Goal: Task Accomplishment & Management: Manage account settings

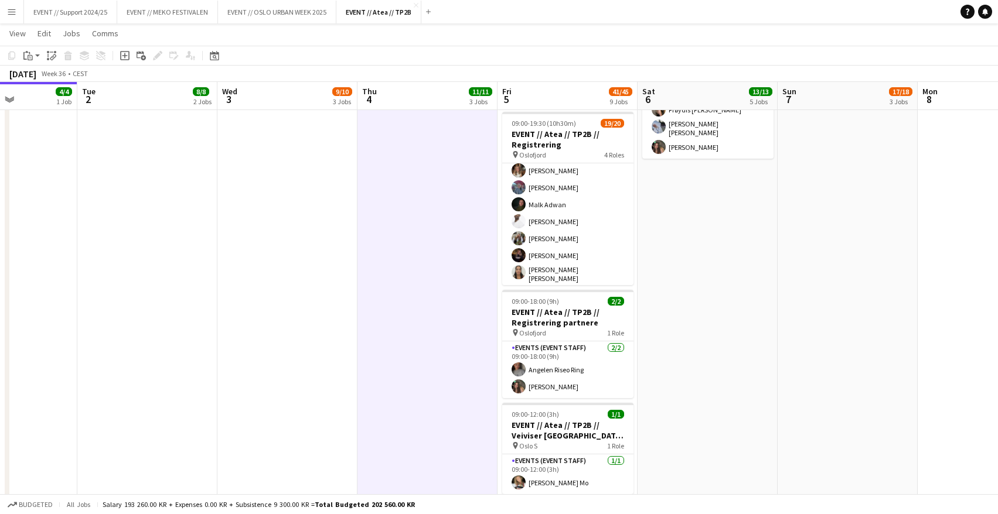
scroll to position [584, 0]
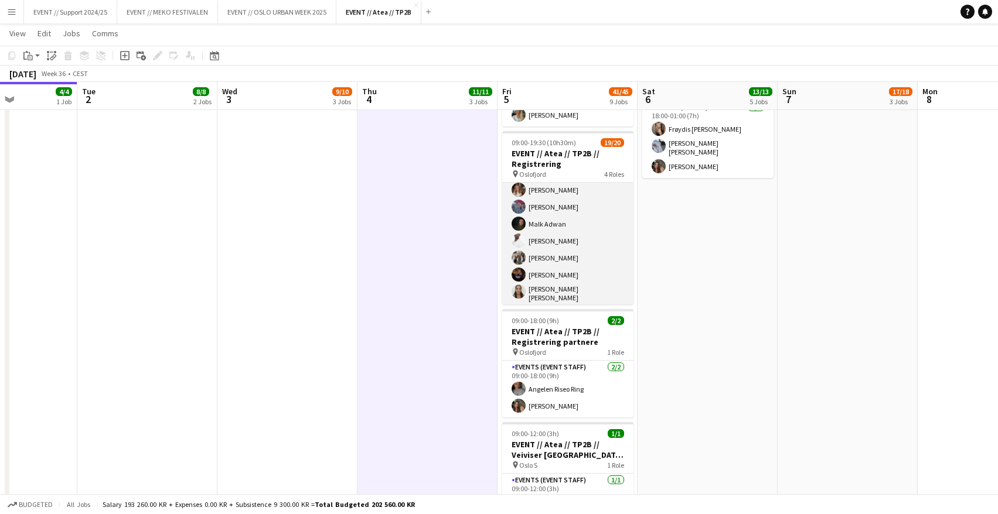
click at [577, 206] on app-card-role "Events (Event Staff) 45I 3A [DATE] 09:00-16:30 (7h30m) [PERSON_NAME] [PERSON_NA…" at bounding box center [567, 253] width 131 height 183
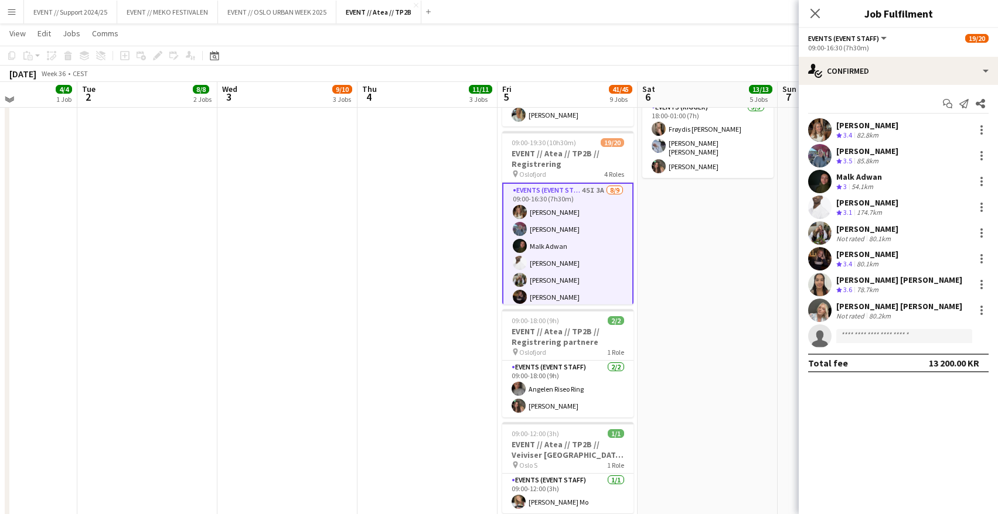
scroll to position [575, 0]
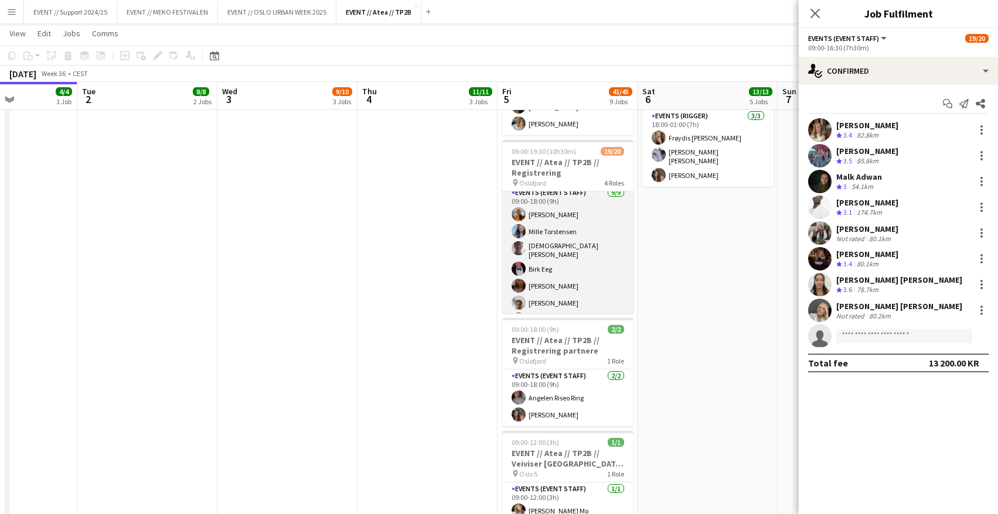
click at [579, 239] on app-card-role "Events (Event Staff) [DATE] 09:00-18:00 (9h) [PERSON_NAME] Mille [PERSON_NAME] …" at bounding box center [567, 275] width 131 height 179
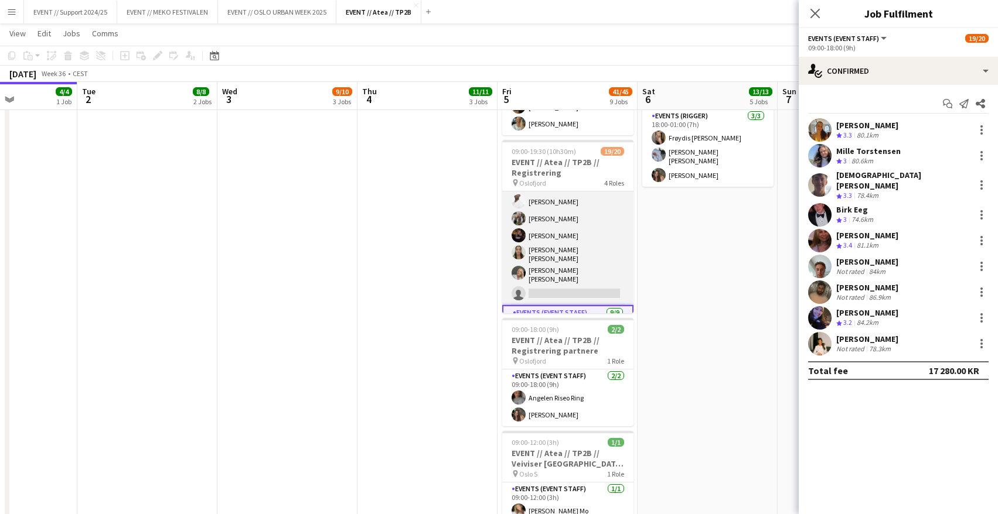
scroll to position [67, 0]
click at [580, 228] on app-card-role "Events (Event Staff) 45I 3A [DATE] 09:00-16:30 (7h30m) [PERSON_NAME] [PERSON_NA…" at bounding box center [567, 216] width 131 height 183
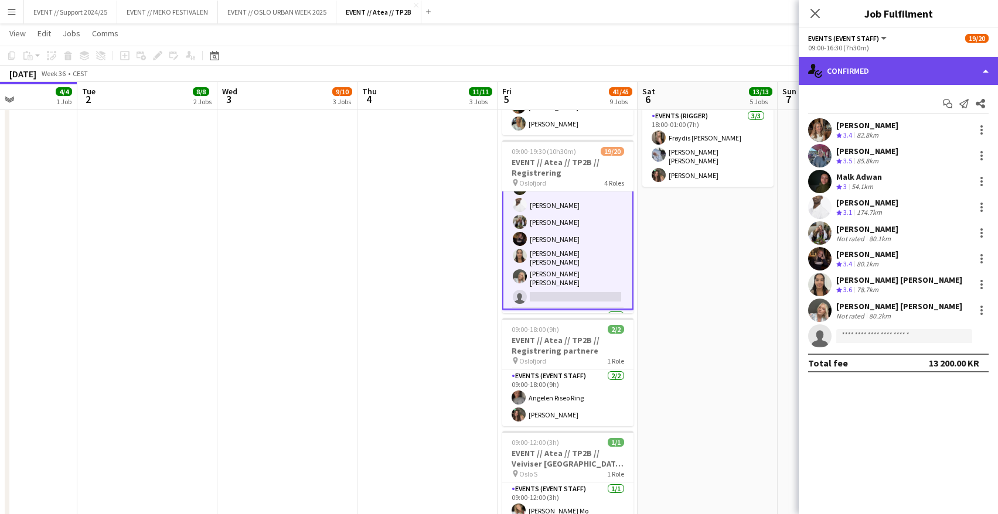
click at [878, 79] on div "single-neutral-actions-check-2 Confirmed" at bounding box center [898, 71] width 199 height 28
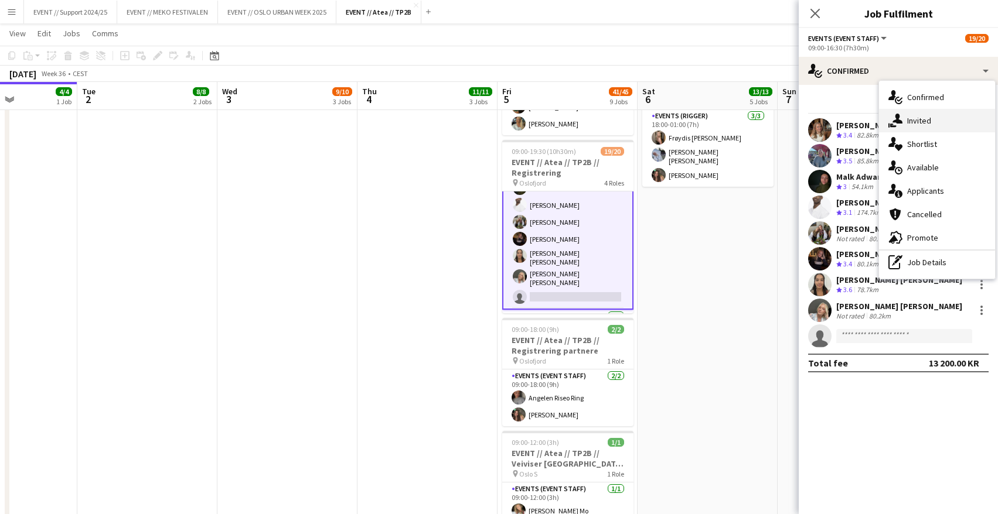
click at [928, 120] on div "single-neutral-actions-share-1 Invited" at bounding box center [937, 120] width 116 height 23
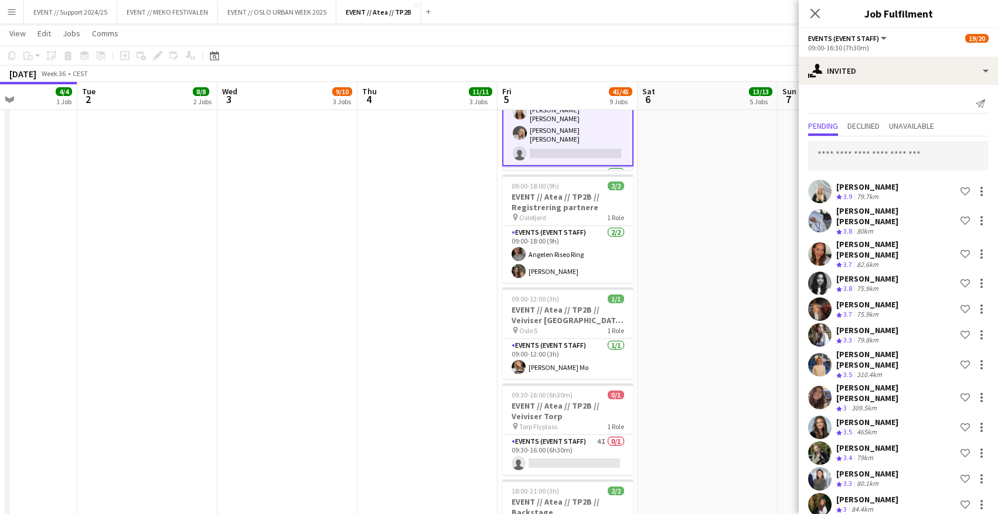
scroll to position [499, 0]
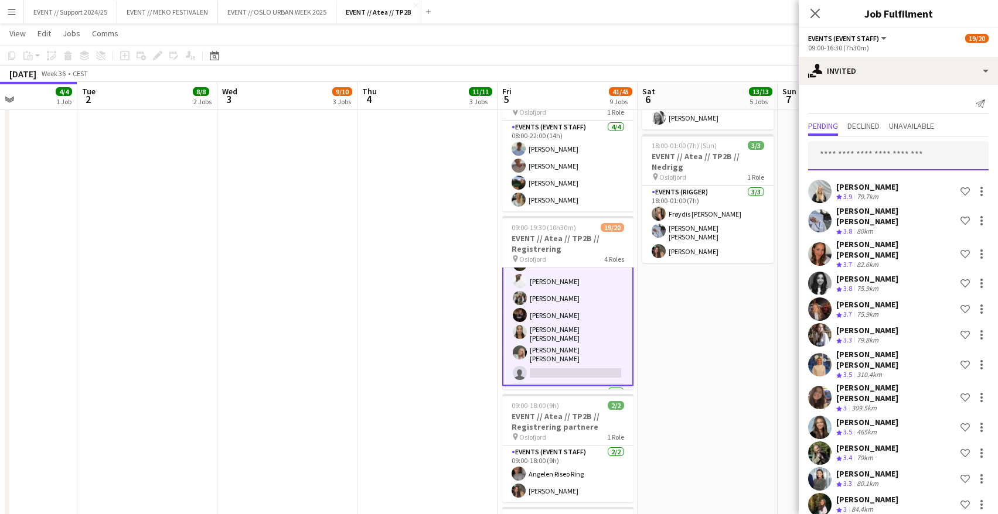
click at [861, 149] on input "text" at bounding box center [898, 155] width 180 height 29
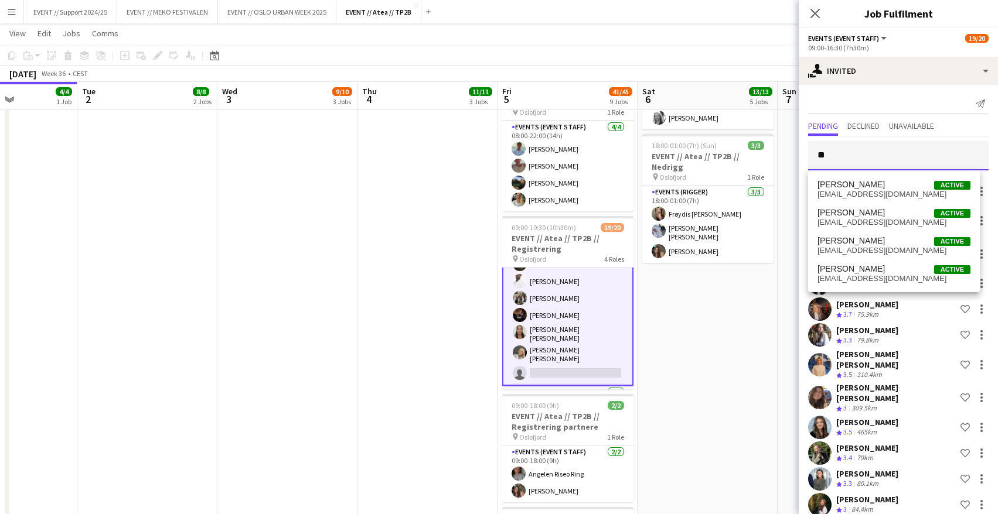
type input "*"
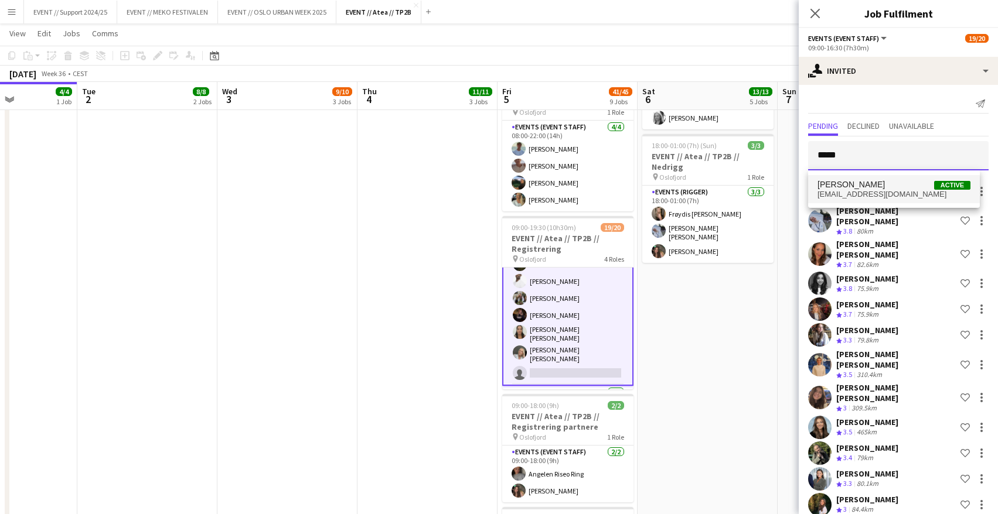
type input "*****"
click at [870, 189] on span "[PERSON_NAME] Active" at bounding box center [893, 185] width 153 height 10
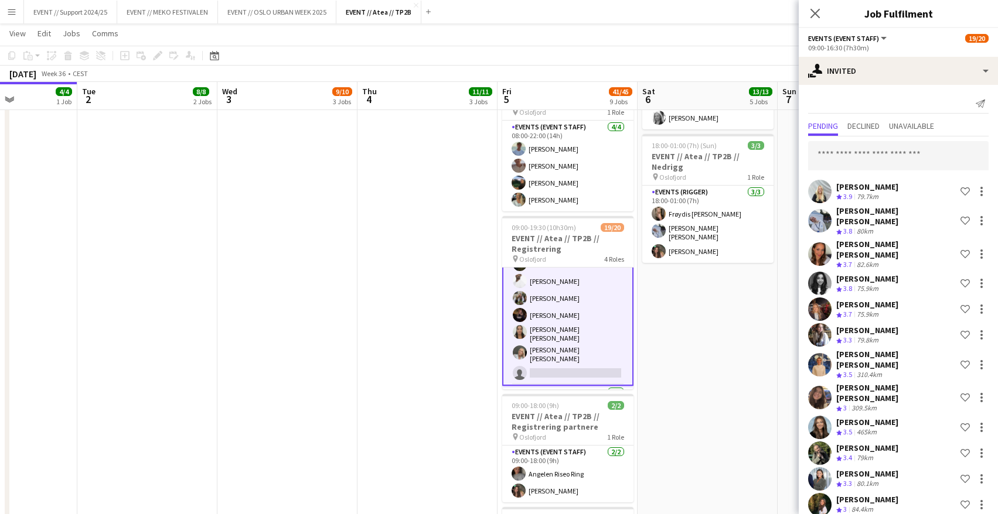
scroll to position [1101, 0]
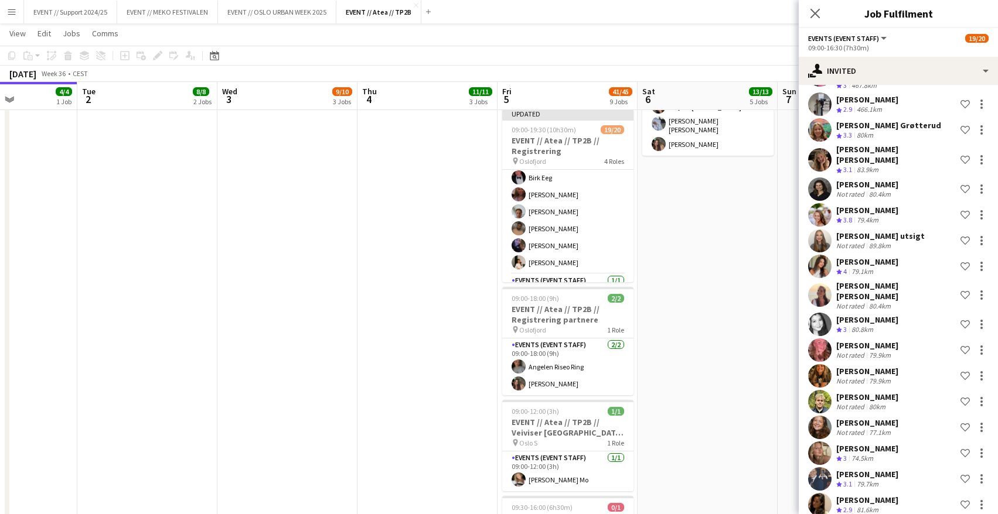
scroll to position [635, 0]
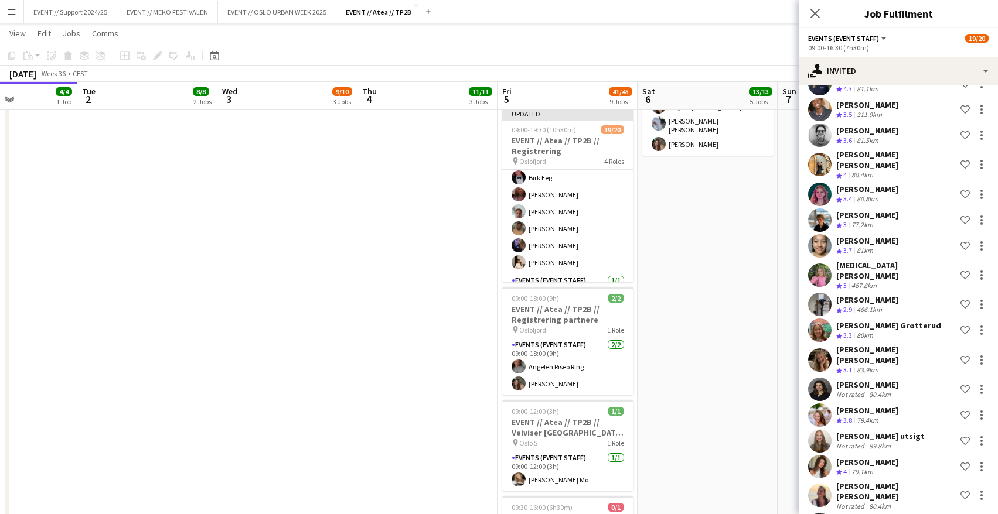
click at [684, 321] on app-date-cell "08:00-17:00 (9h) 2/2 EVENT // Atea // TP2B // Partnere // Expo pin Oslofjord 1 …" at bounding box center [708, 122] width 140 height 1195
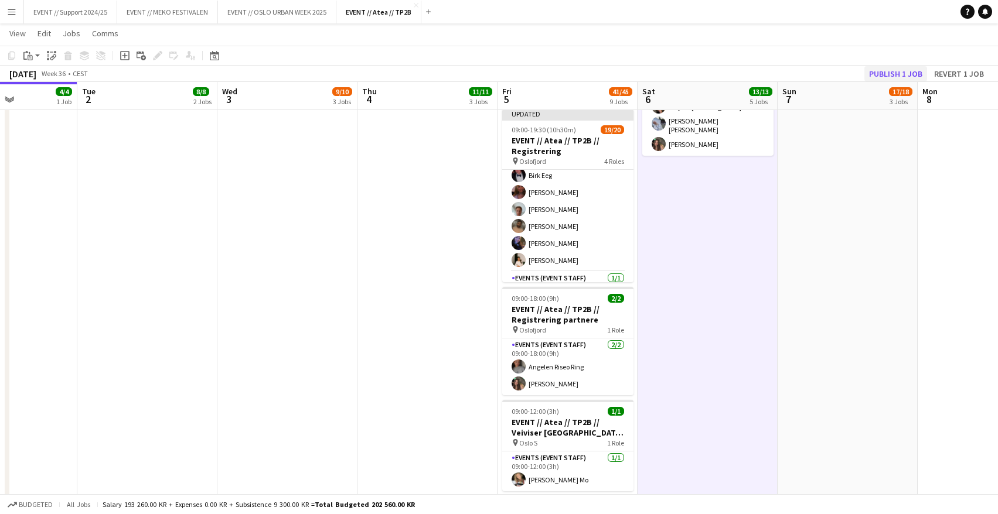
click at [890, 75] on button "Publish 1 job" at bounding box center [895, 73] width 63 height 15
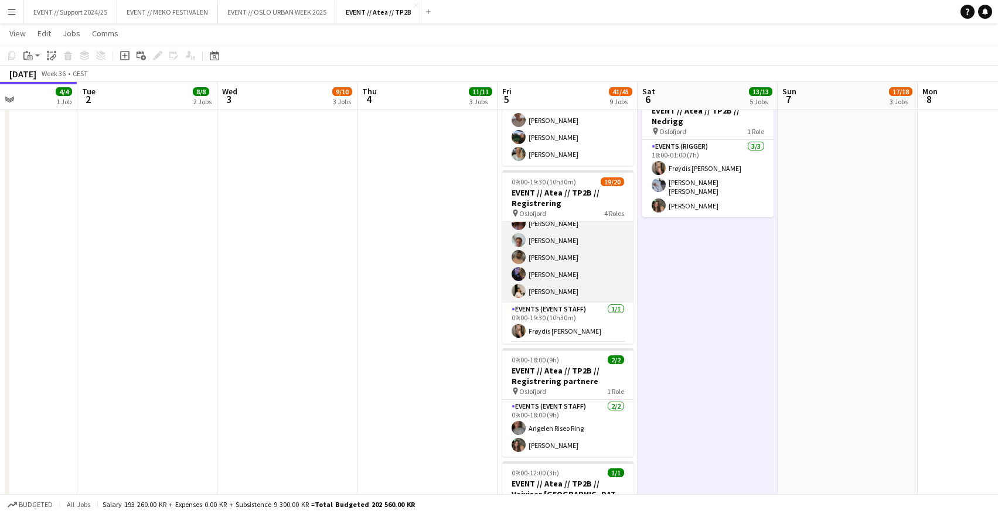
scroll to position [267, 0]
click at [577, 263] on app-card-role "Events (Event Staff) [DATE] 09:00-18:00 (9h) [PERSON_NAME] Mille [PERSON_NAME] …" at bounding box center [567, 227] width 131 height 179
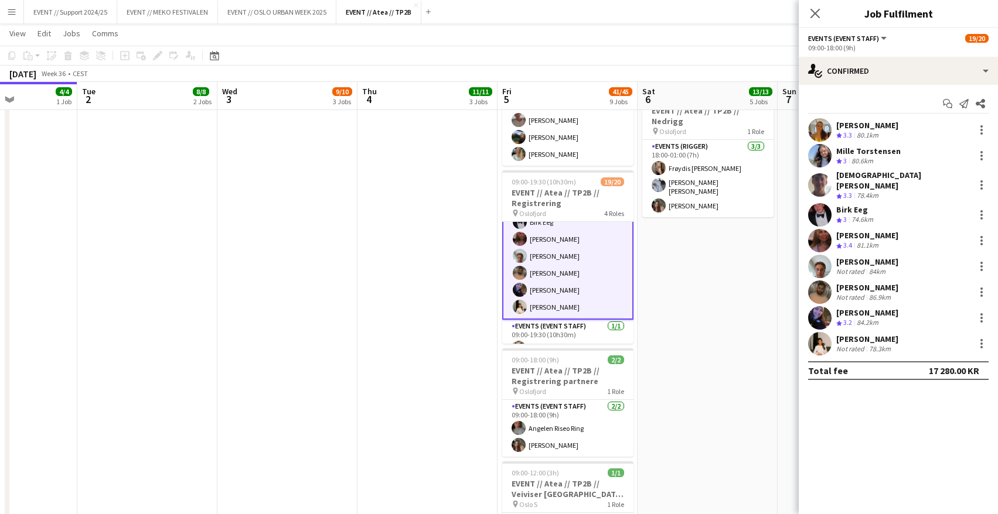
click at [818, 335] on app-user-avatar at bounding box center [819, 343] width 23 height 23
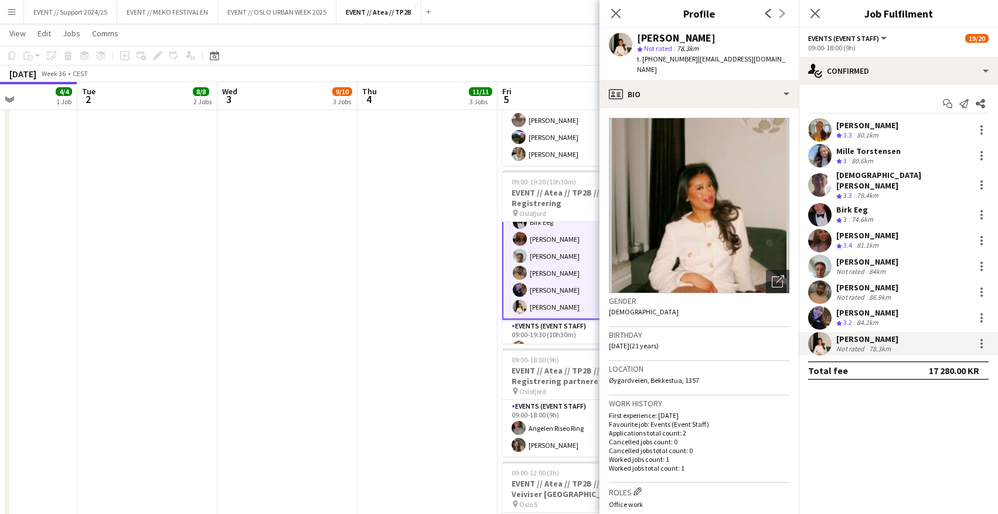
click at [823, 312] on app-user-avatar at bounding box center [819, 317] width 23 height 23
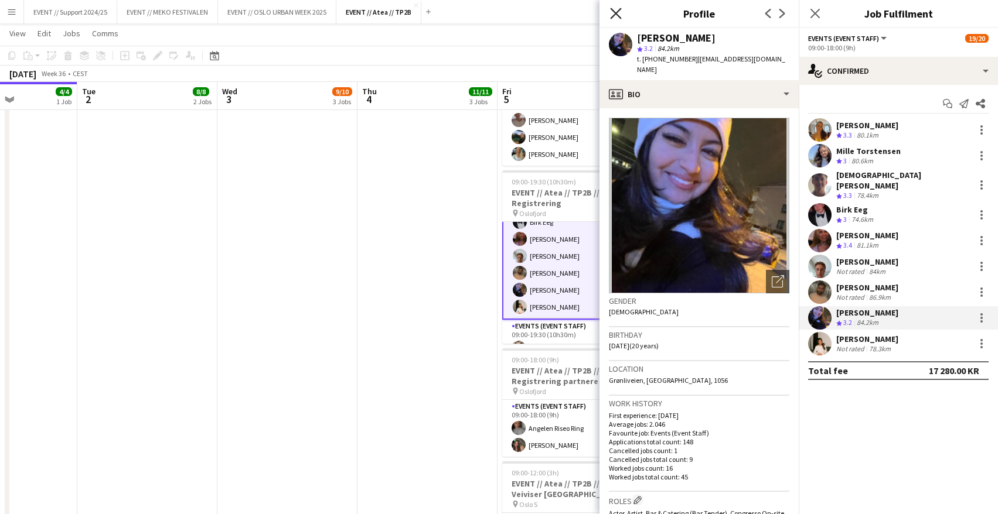
click at [618, 12] on icon at bounding box center [615, 13] width 11 height 11
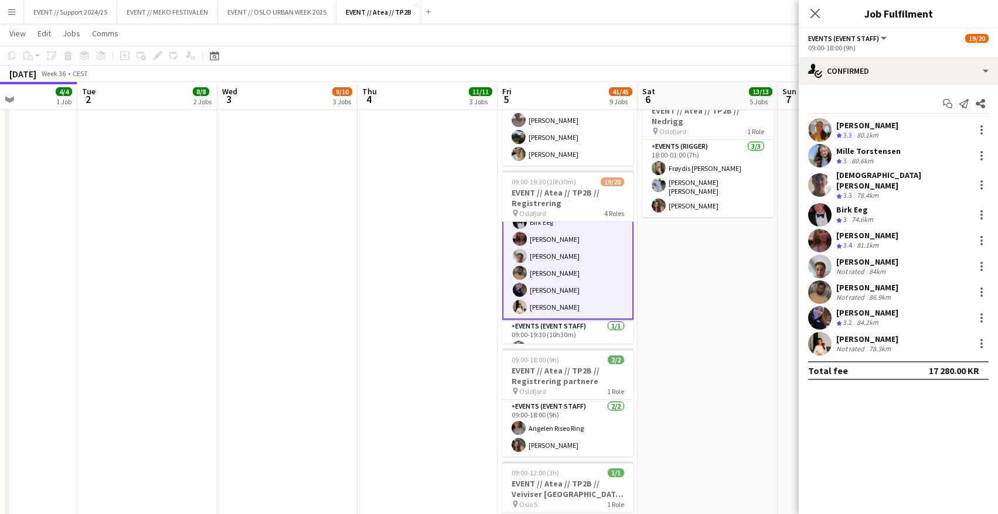
click at [676, 223] on app-date-cell "08:00-17:00 (9h) 2/2 EVENT // Atea // TP2B // Partnere // Expo pin Oslofjord 1 …" at bounding box center [708, 184] width 140 height 1195
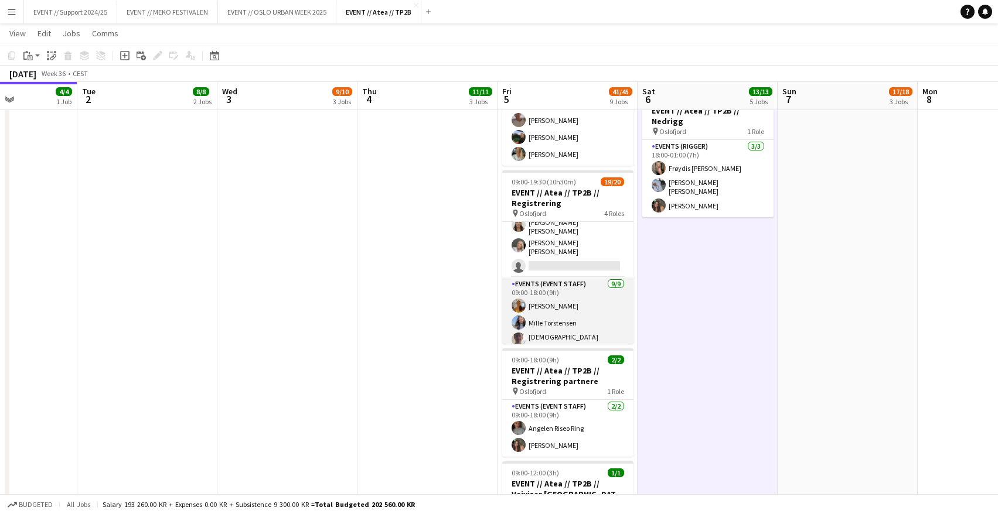
scroll to position [103, 0]
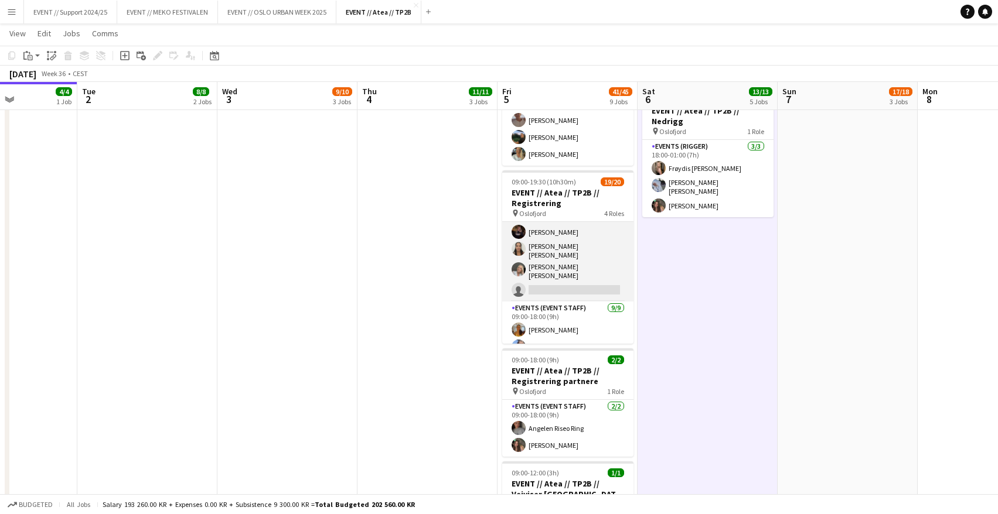
click at [567, 241] on app-card-role "Events (Event Staff) 46I 3A [DATE] 09:00-16:30 (7h30m) [PERSON_NAME] [PERSON_NA…" at bounding box center [567, 210] width 131 height 183
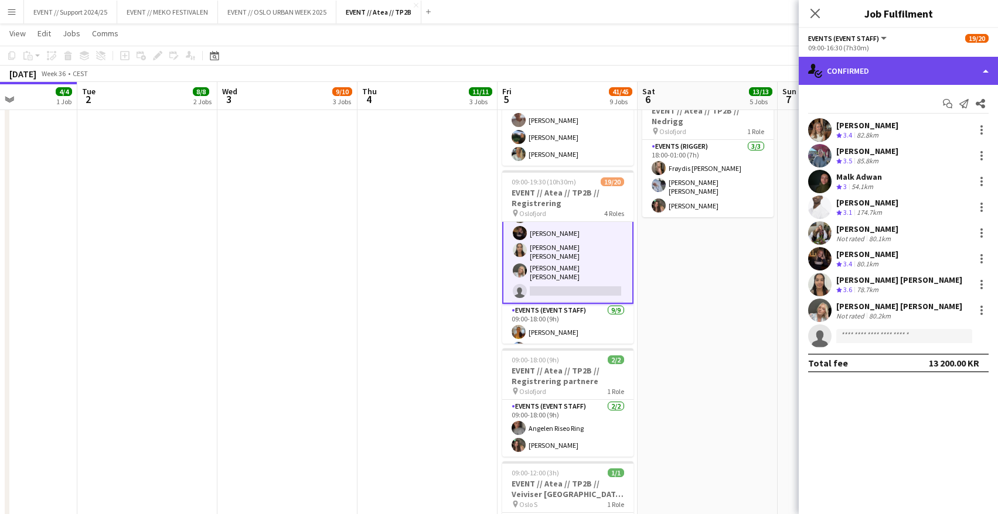
click at [866, 73] on div "single-neutral-actions-check-2 Confirmed" at bounding box center [898, 71] width 199 height 28
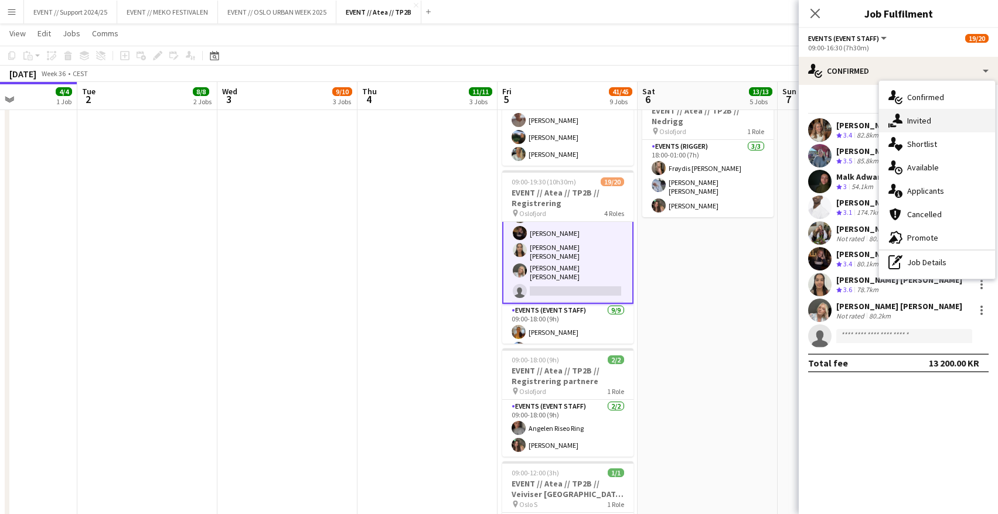
click at [925, 115] on div "single-neutral-actions-share-1 Invited" at bounding box center [937, 120] width 116 height 23
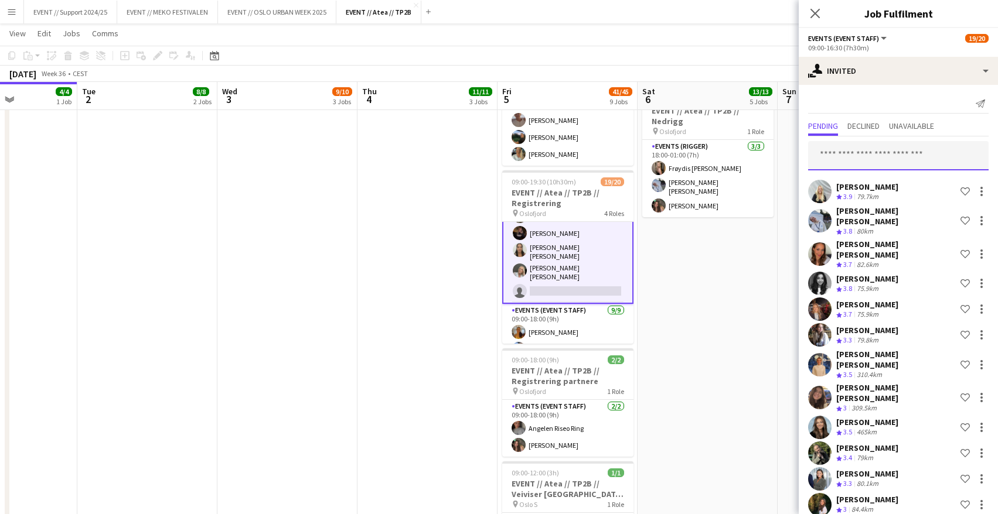
click at [878, 158] on input "text" at bounding box center [898, 155] width 180 height 29
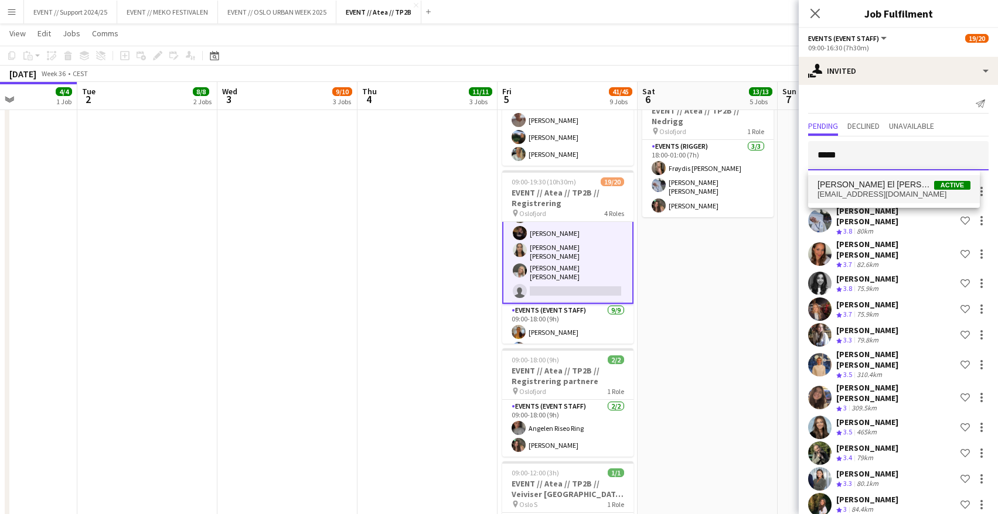
type input "*****"
click at [878, 185] on span "[PERSON_NAME] El [PERSON_NAME] Active" at bounding box center [893, 185] width 153 height 10
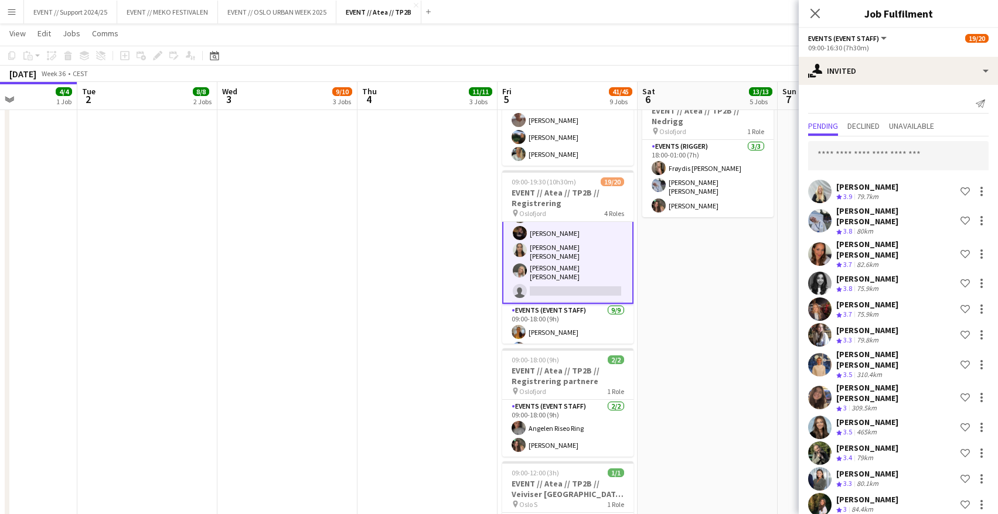
scroll to position [1127, 0]
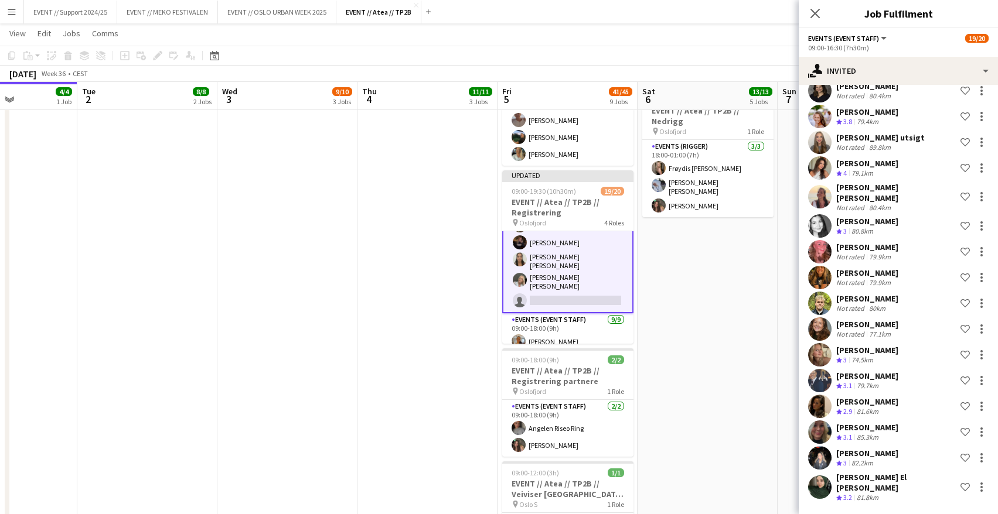
scroll to position [861, 0]
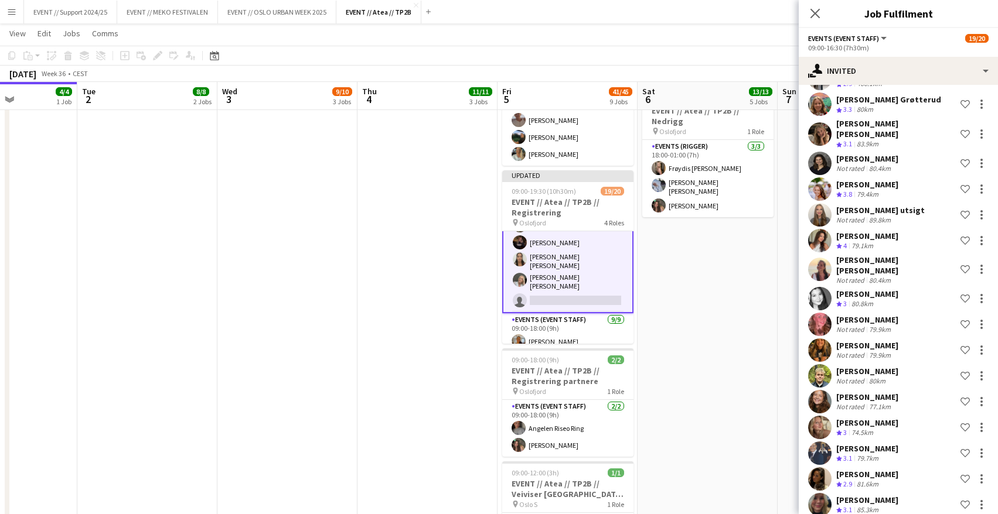
click at [681, 264] on app-date-cell "08:00-17:00 (9h) 2/2 EVENT // Atea // TP2B // Partnere // Expo pin Oslofjord 1 …" at bounding box center [708, 184] width 140 height 1195
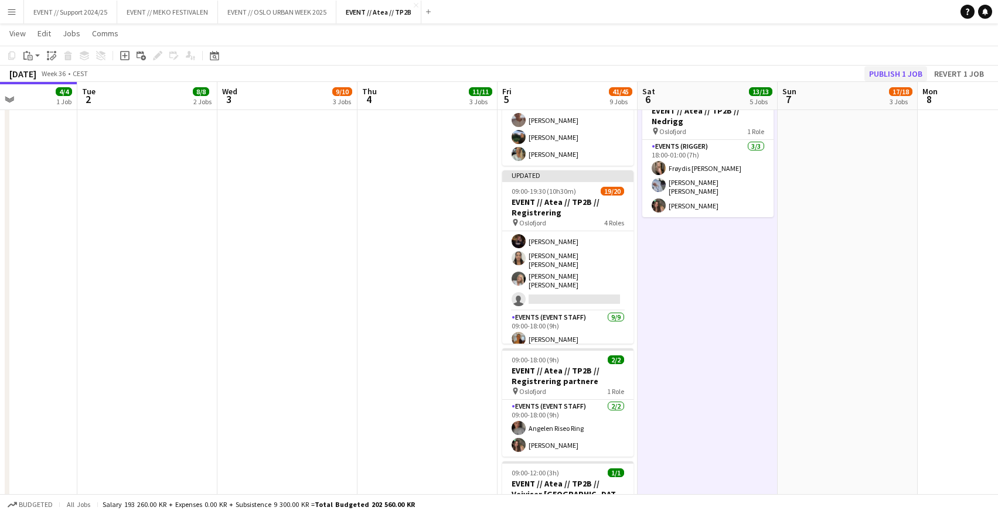
click at [894, 70] on button "Publish 1 job" at bounding box center [895, 73] width 63 height 15
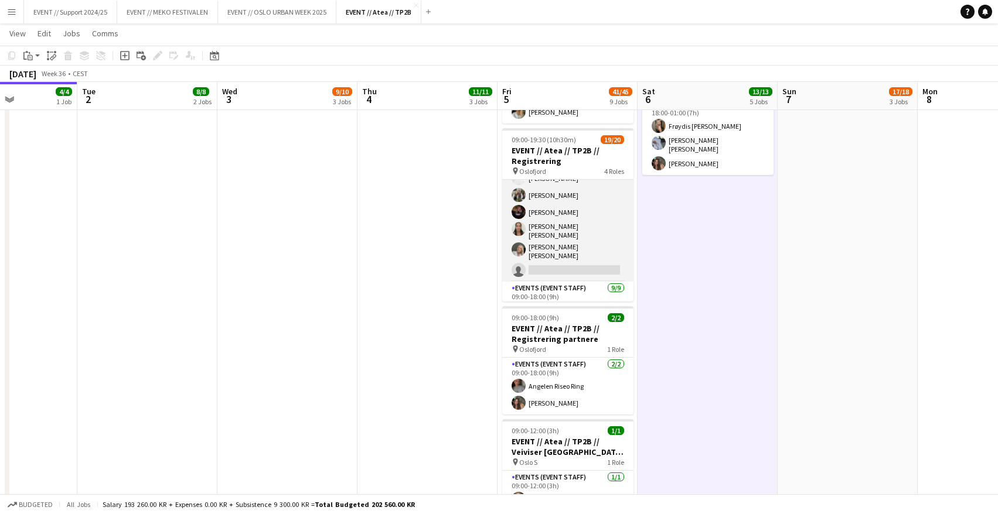
scroll to position [97, 0]
click at [573, 205] on app-card-role "Events (Event Staff) 47I 3A [DATE] 09:00-16:30 (7h30m) [PERSON_NAME] [PERSON_NA…" at bounding box center [567, 174] width 131 height 183
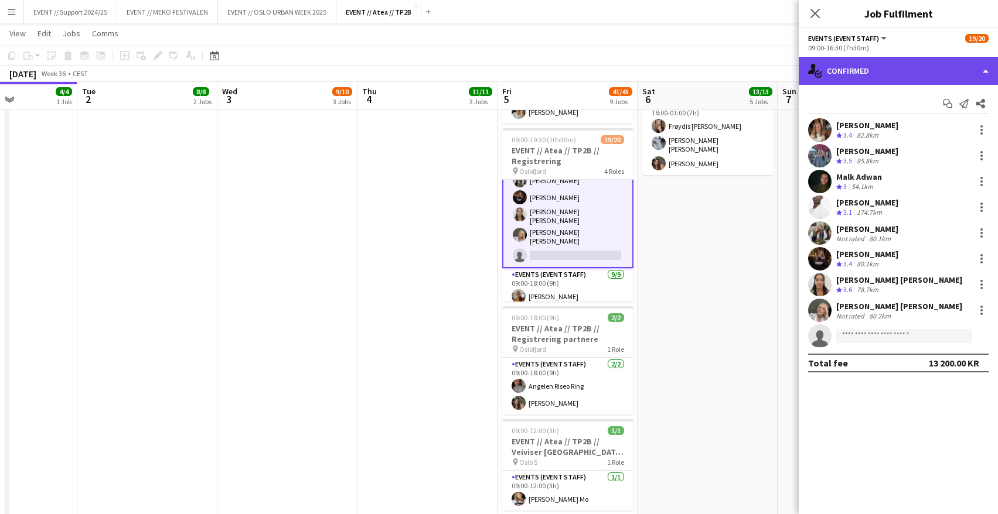
click at [860, 77] on div "single-neutral-actions-check-2 Confirmed" at bounding box center [898, 71] width 199 height 28
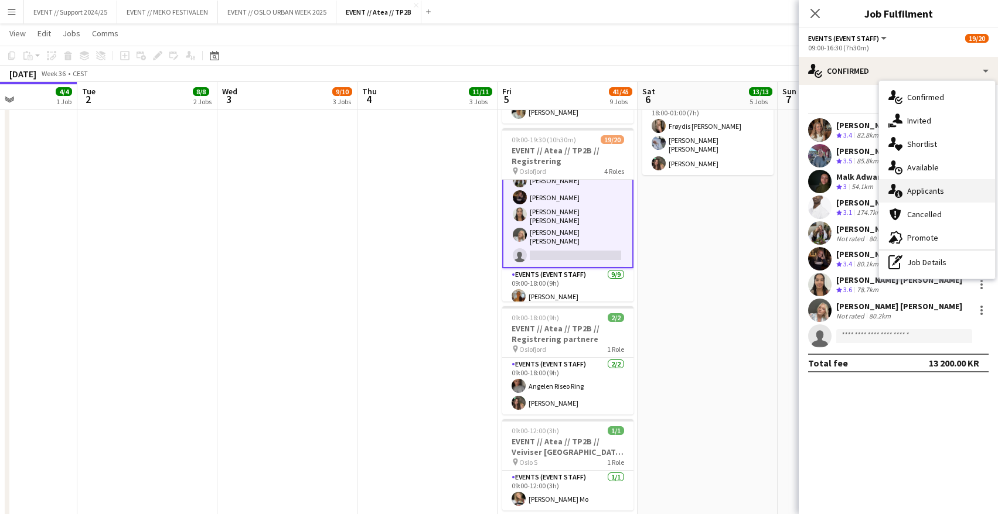
click at [938, 193] on div "single-neutral-actions-information Applicants" at bounding box center [937, 190] width 116 height 23
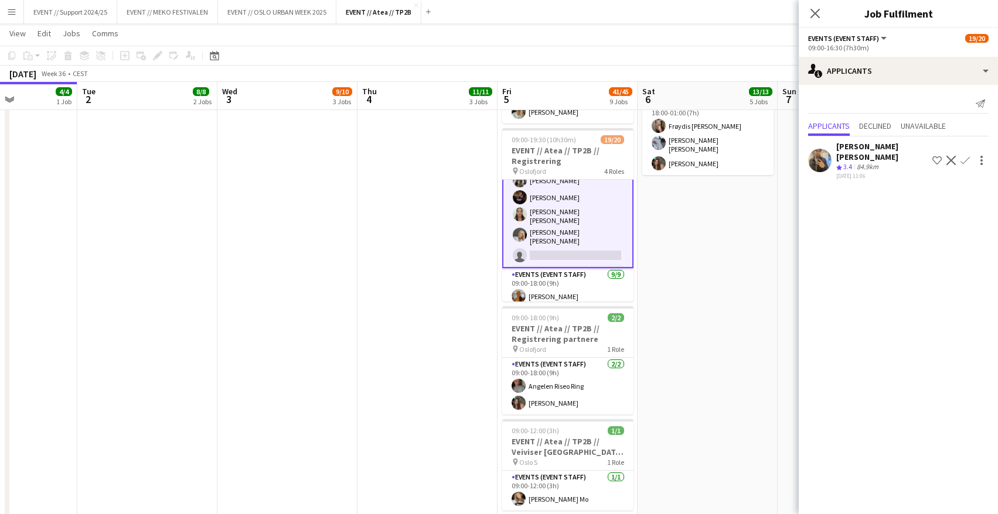
click at [963, 156] on app-icon "Confirm" at bounding box center [964, 160] width 9 height 9
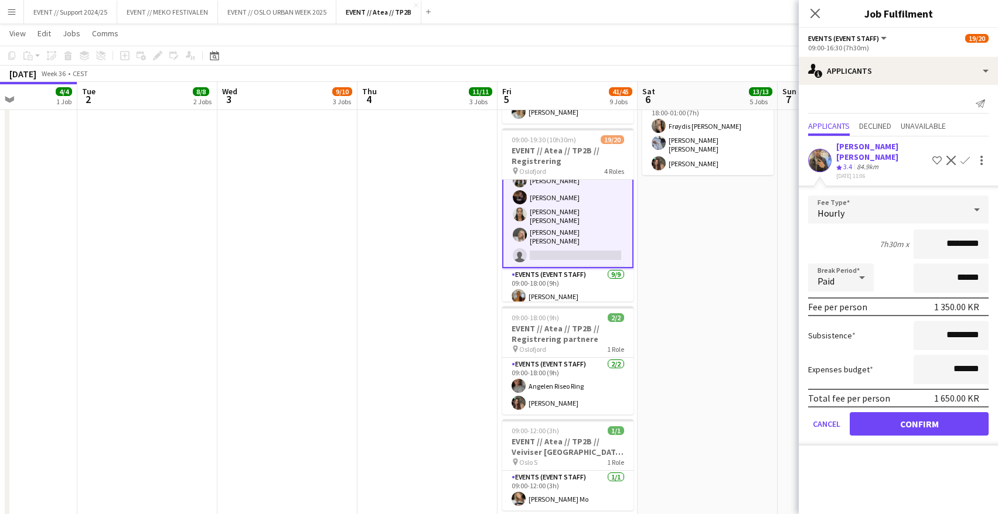
click at [924, 413] on button "Confirm" at bounding box center [919, 424] width 139 height 23
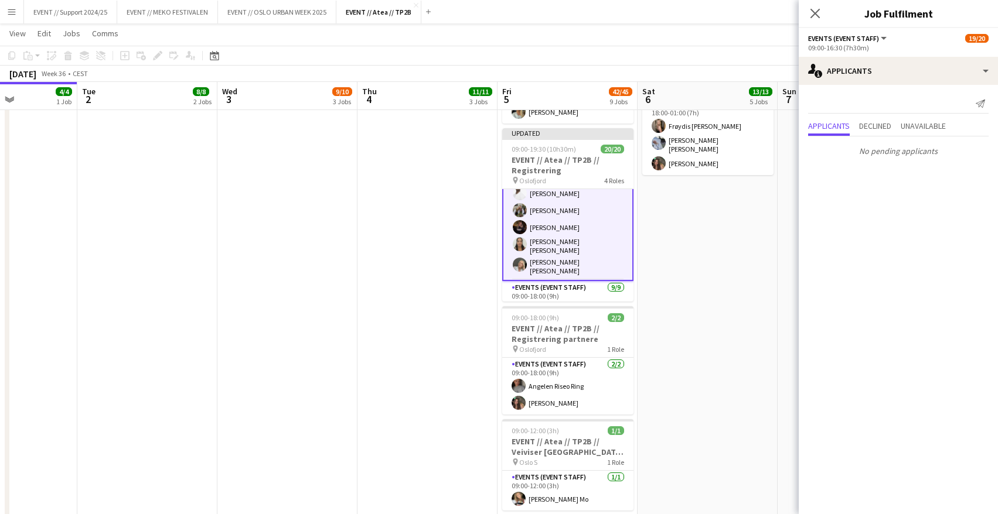
click at [696, 286] on app-date-cell "08:00-17:00 (9h) 2/2 EVENT // Atea // TP2B // Partnere // Expo pin Oslofjord 1 …" at bounding box center [708, 142] width 140 height 1195
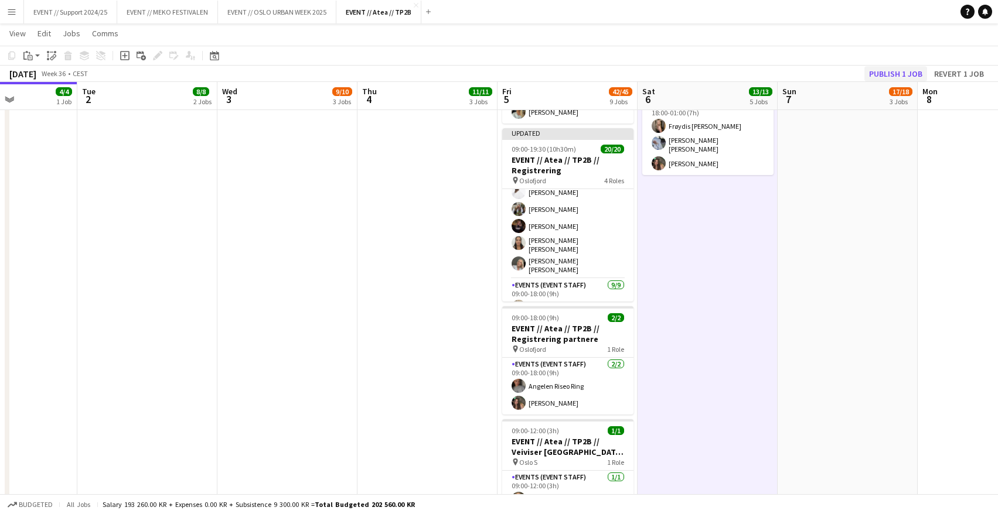
click at [894, 69] on button "Publish 1 job" at bounding box center [895, 73] width 63 height 15
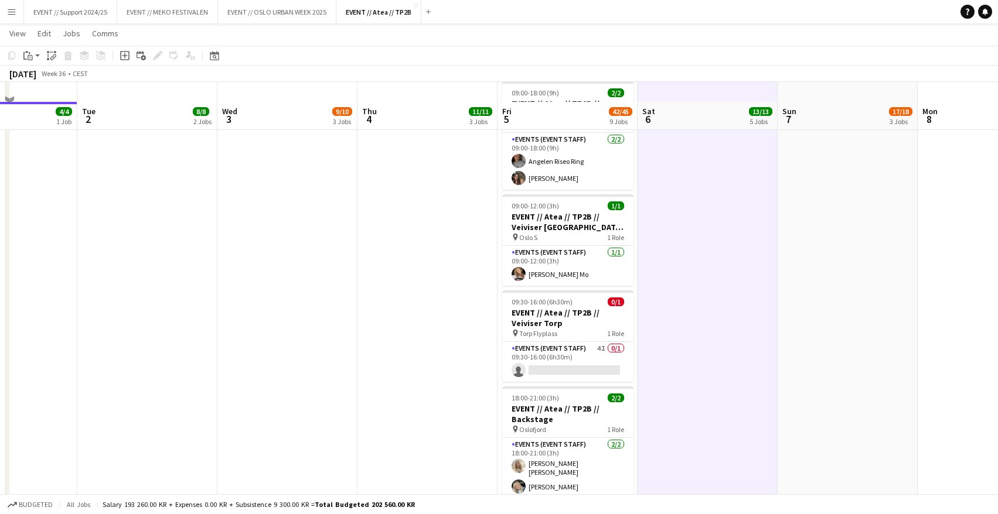
scroll to position [832, 0]
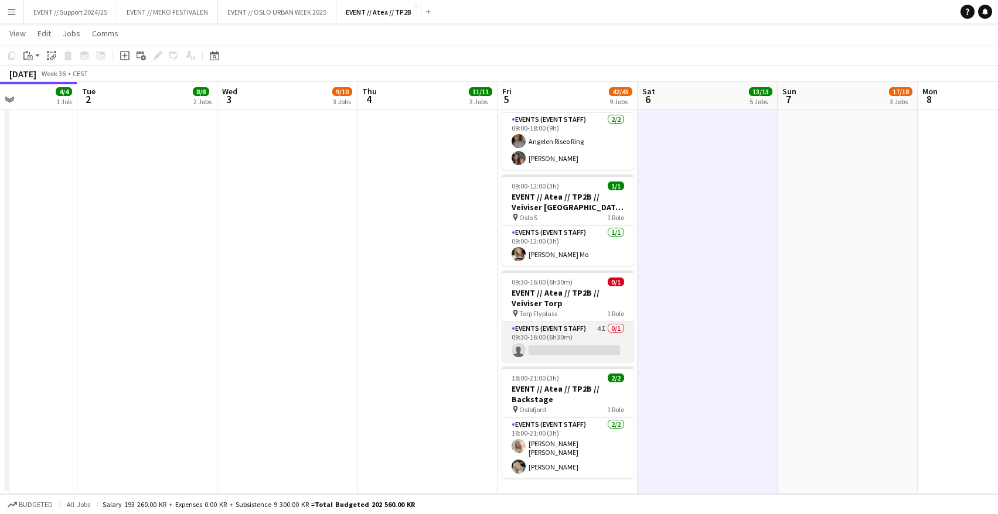
click at [570, 326] on app-card-role "Events (Event Staff) 4I 0/1 09:30-16:00 (6h30m) single-neutral-actions" at bounding box center [567, 342] width 131 height 40
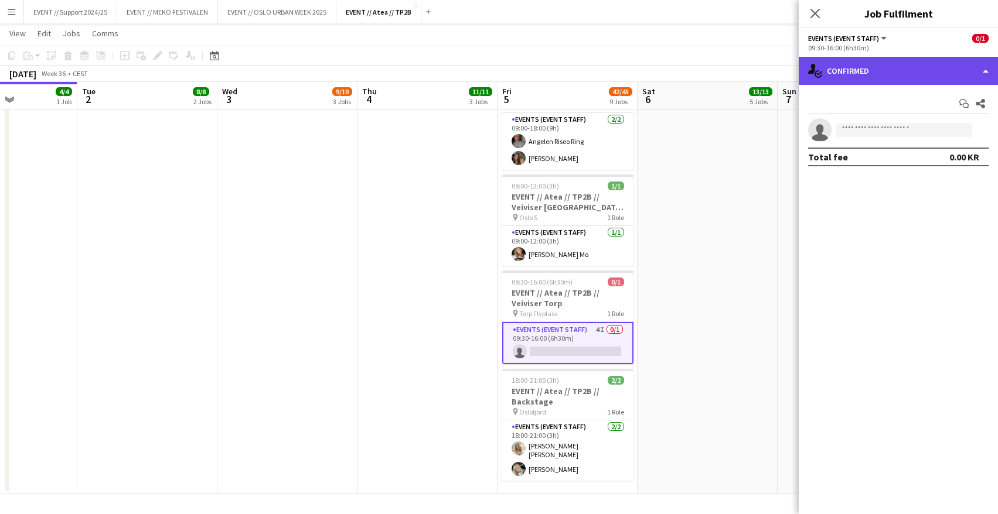
click at [899, 76] on div "single-neutral-actions-check-2 Confirmed" at bounding box center [898, 71] width 199 height 28
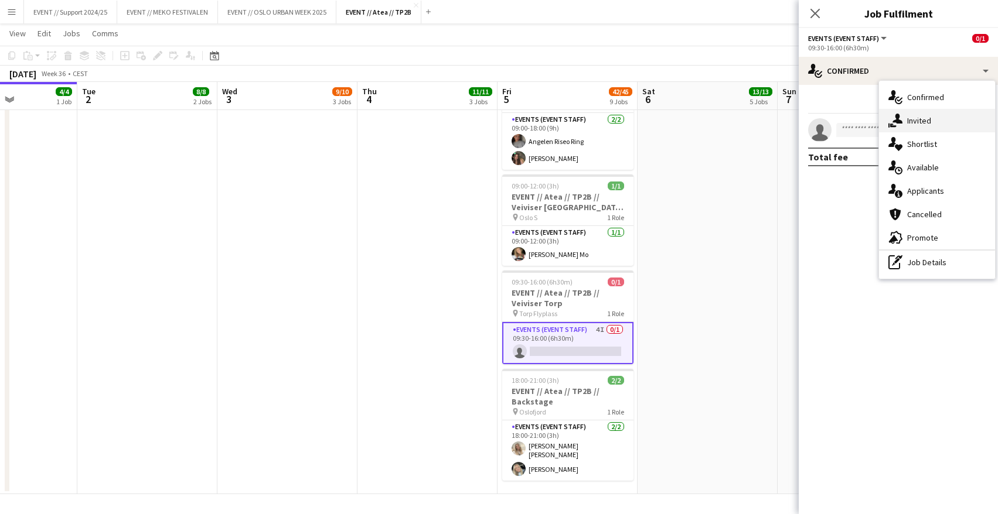
click at [940, 121] on div "single-neutral-actions-share-1 Invited" at bounding box center [937, 120] width 116 height 23
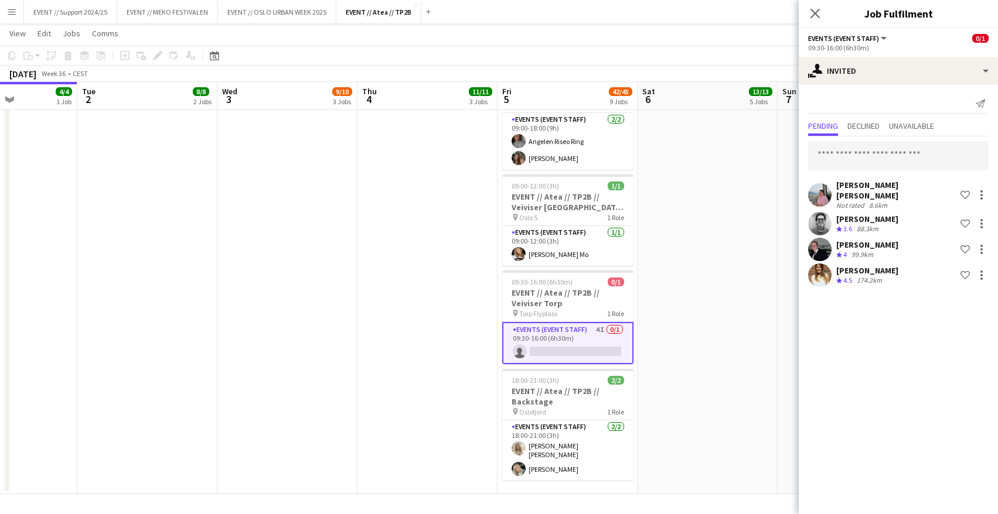
click at [822, 186] on app-user-avatar at bounding box center [819, 194] width 23 height 23
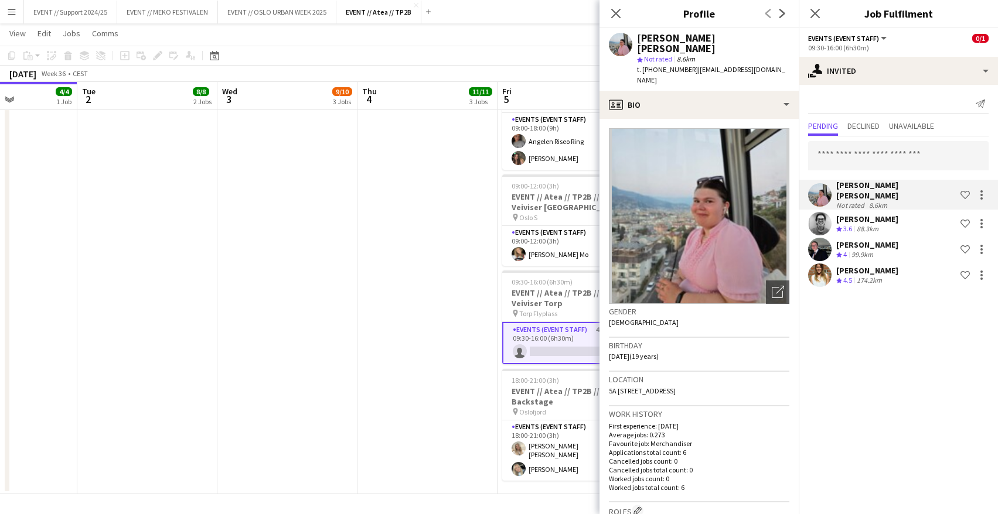
click at [819, 213] on app-user-avatar at bounding box center [819, 223] width 23 height 23
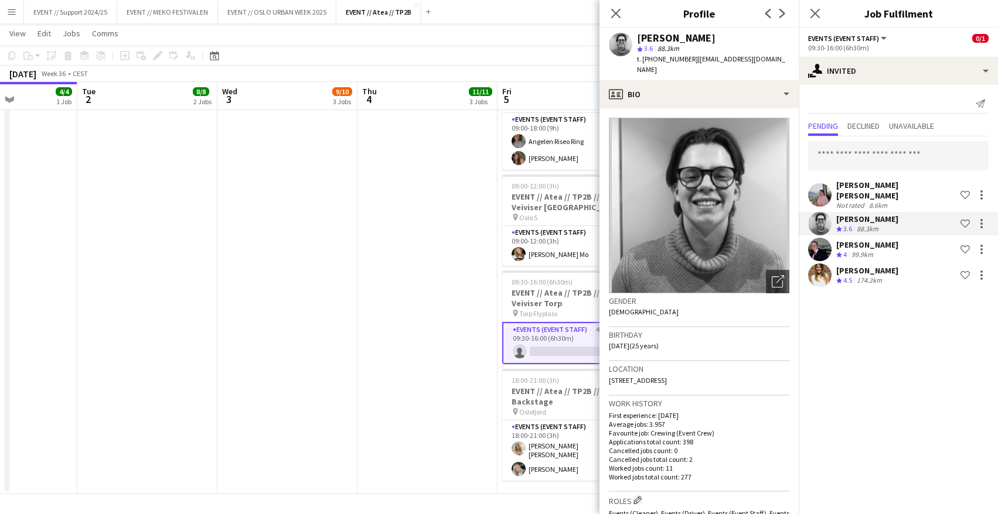
click at [815, 239] on app-user-avatar at bounding box center [819, 249] width 23 height 23
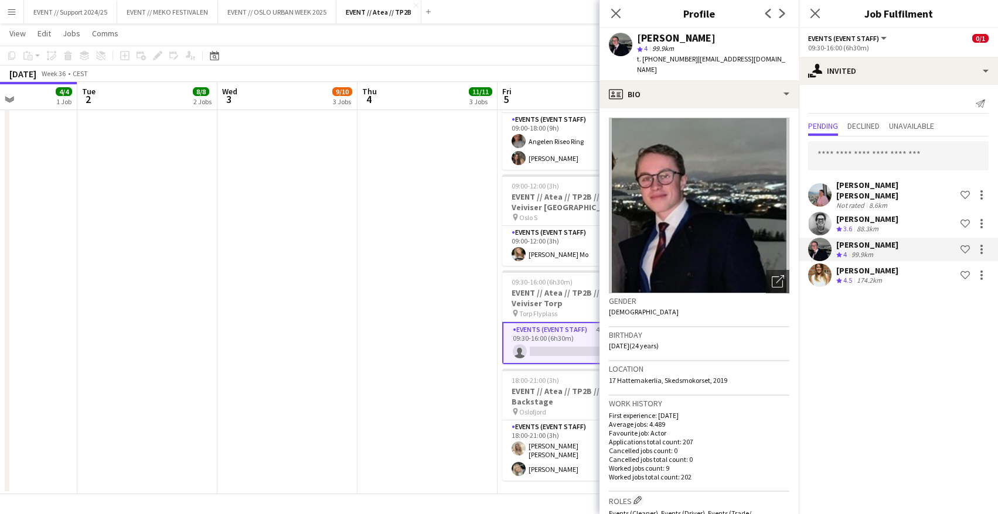
click at [817, 267] on app-user-avatar at bounding box center [819, 275] width 23 height 23
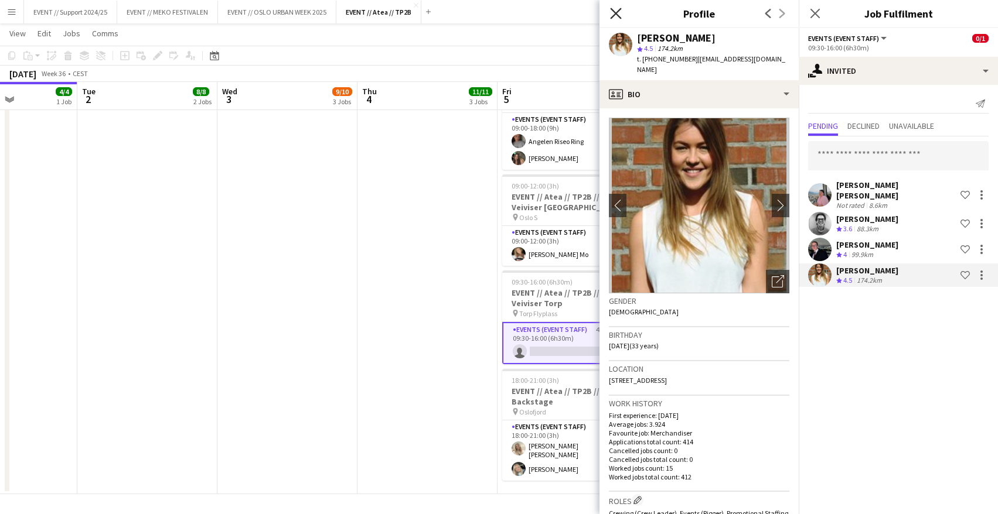
click at [616, 16] on icon "Close pop-in" at bounding box center [615, 13] width 11 height 11
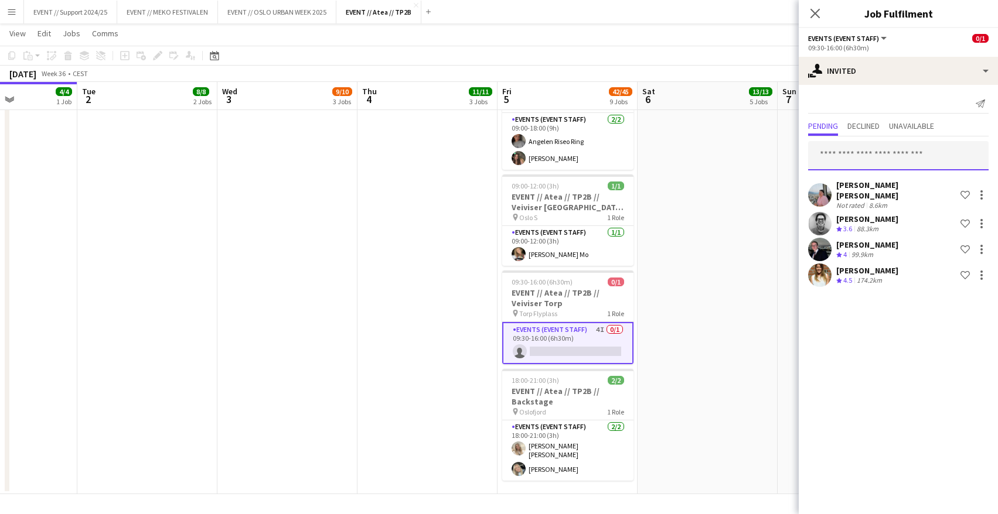
click at [858, 165] on input "text" at bounding box center [898, 155] width 180 height 29
type input "*****"
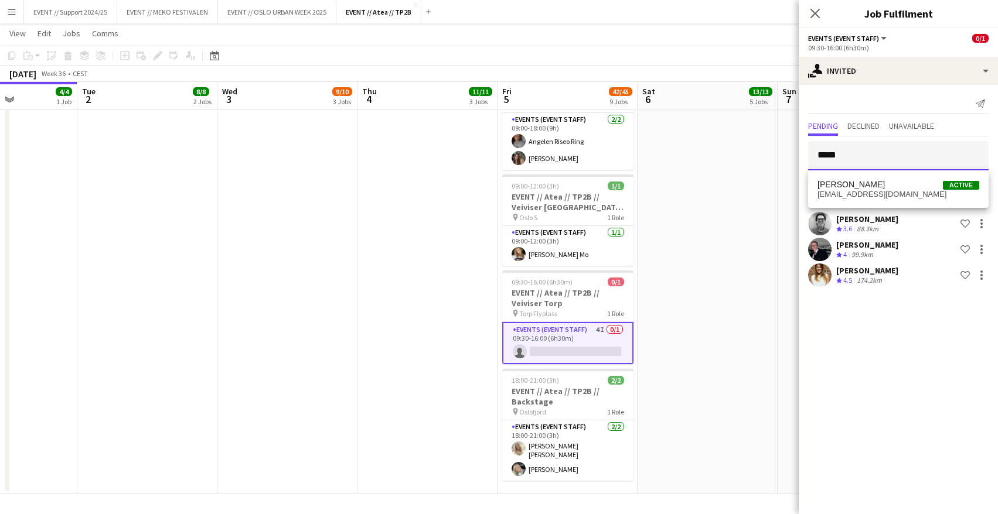
click at [836, 152] on input "*****" at bounding box center [898, 155] width 180 height 29
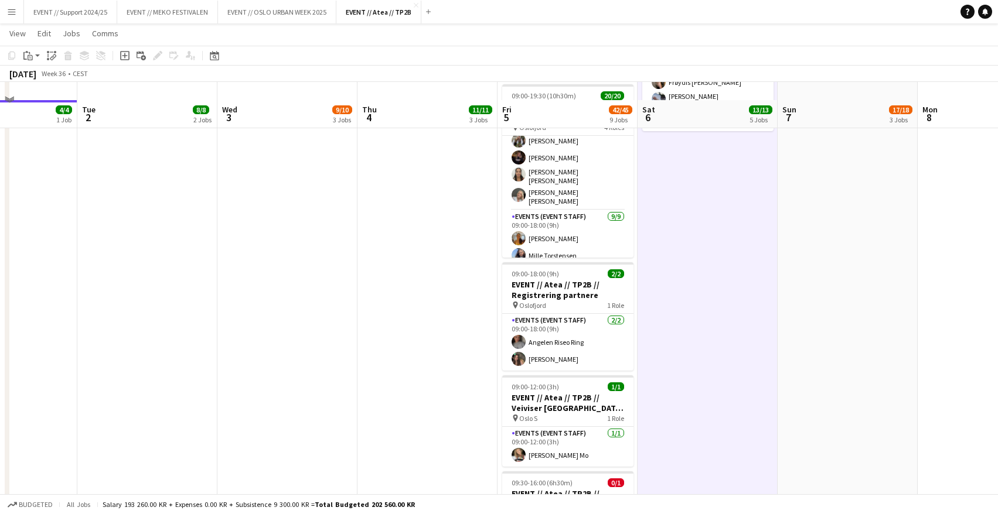
scroll to position [582, 0]
